Goal: Manage account settings

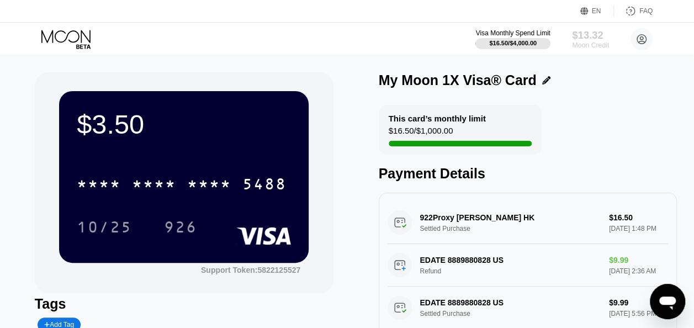
click at [585, 44] on div "Moon Credit" at bounding box center [590, 45] width 37 height 8
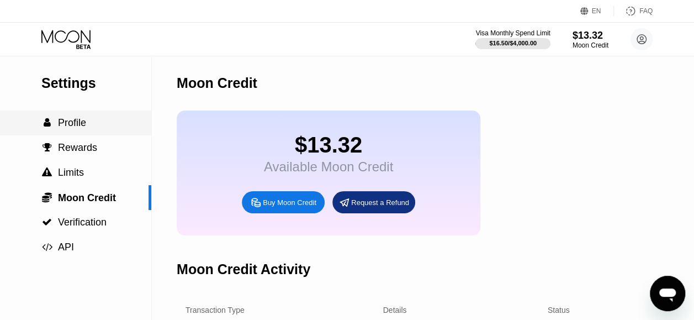
click at [65, 128] on span "Profile" at bounding box center [72, 122] width 28 height 11
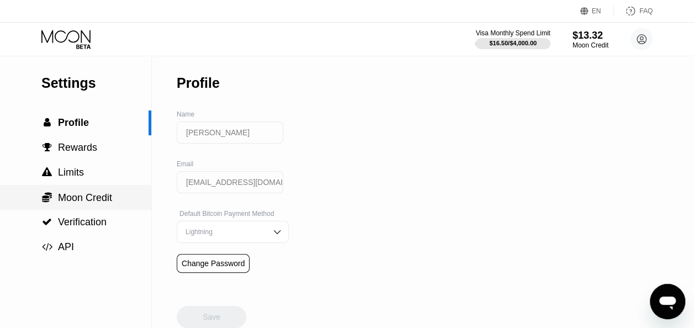
click at [71, 198] on span "Moon Credit" at bounding box center [85, 197] width 54 height 11
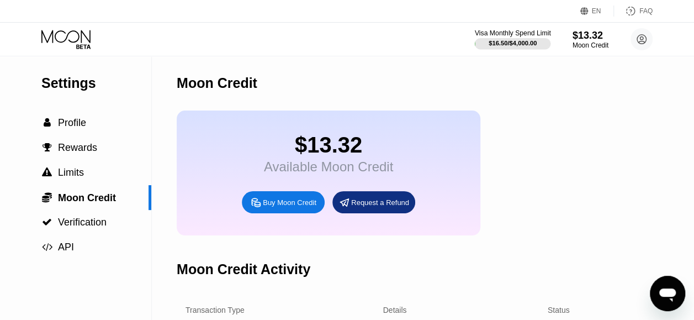
click at [503, 34] on div "Visa Monthly Spend Limit" at bounding box center [513, 33] width 76 height 8
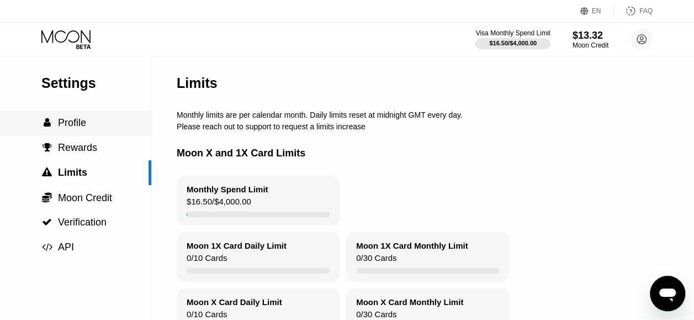
click at [90, 125] on div " Profile" at bounding box center [75, 123] width 151 height 12
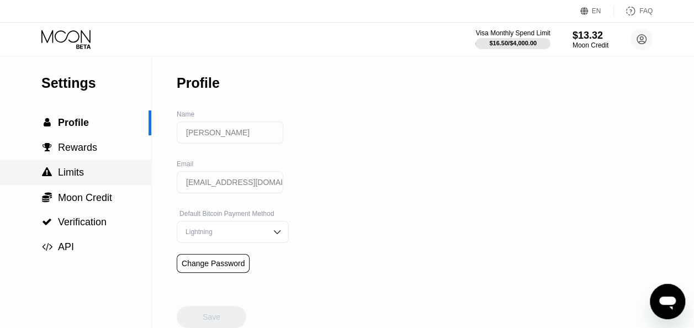
click at [76, 172] on span "Limits" at bounding box center [71, 172] width 26 height 11
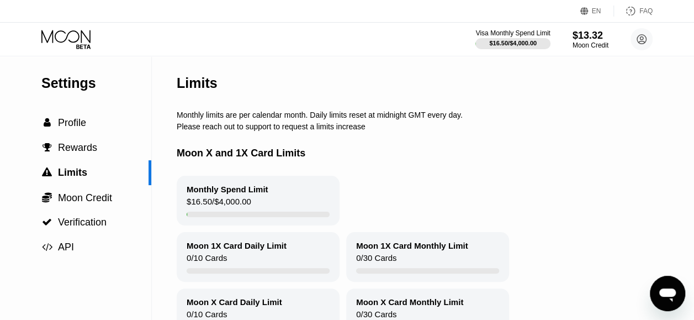
click at [61, 40] on icon at bounding box center [66, 39] width 51 height 19
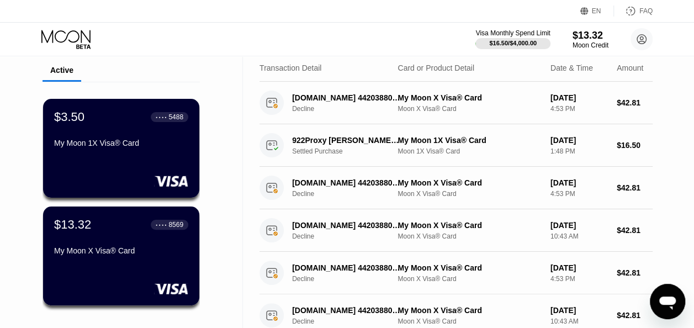
scroll to position [34, 0]
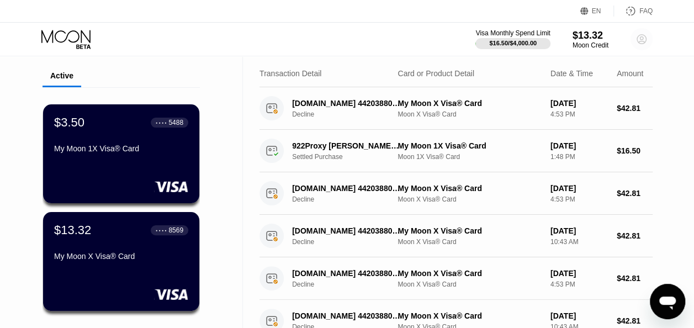
click at [641, 39] on icon at bounding box center [641, 39] width 6 height 6
